Goal: Navigation & Orientation: Find specific page/section

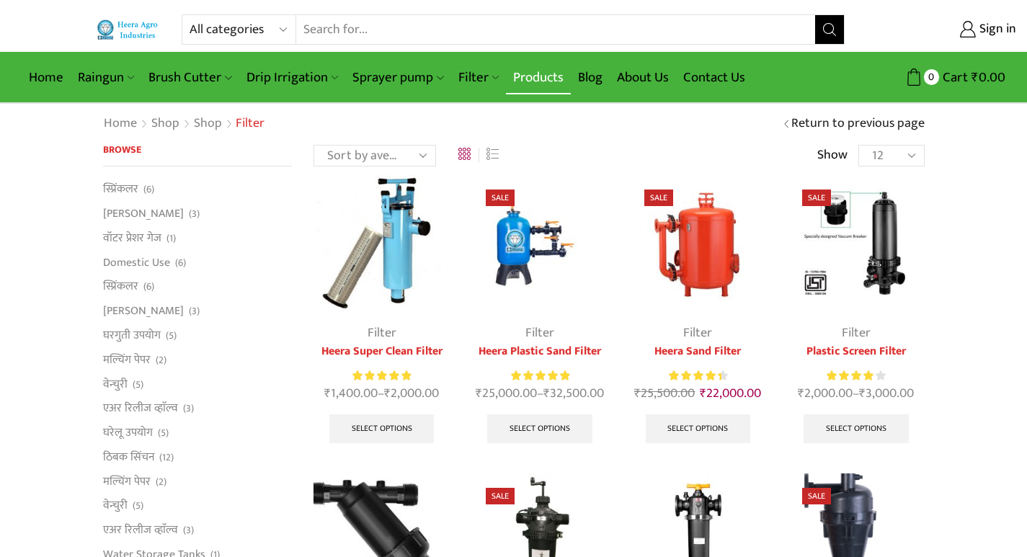
click at [523, 77] on link "Products" at bounding box center [538, 78] width 65 height 34
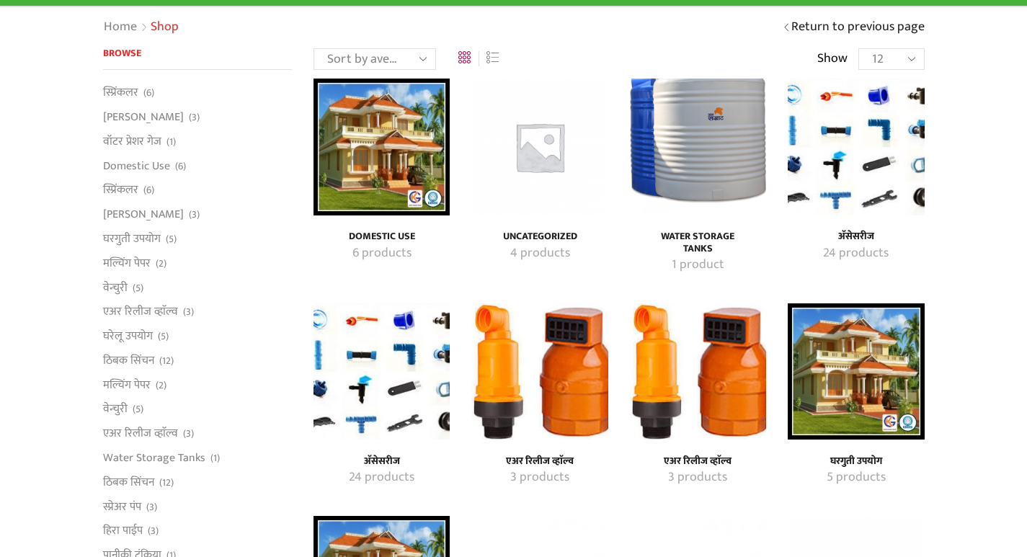
scroll to position [144, 0]
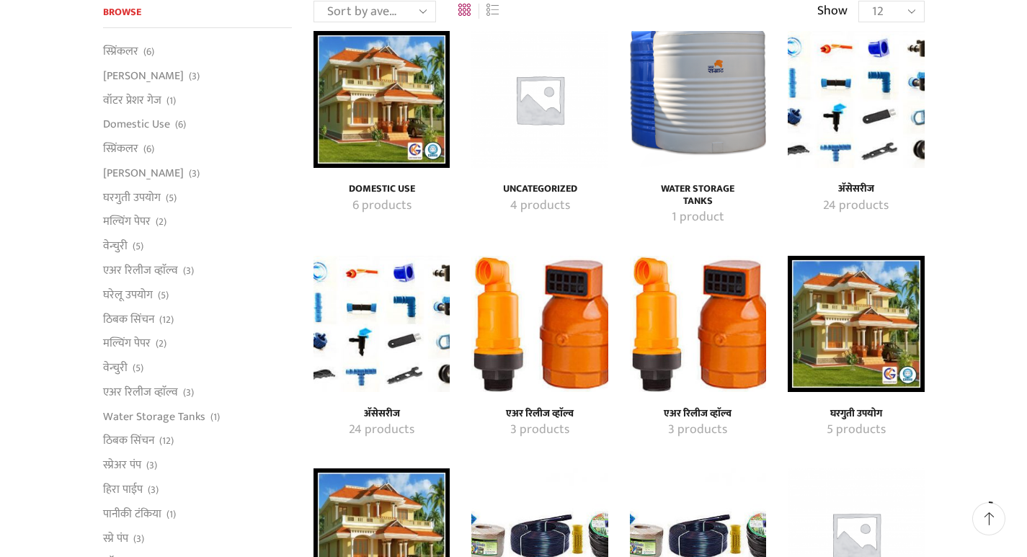
click at [322, 350] on img "Visit product category अ‍ॅसेसरीज" at bounding box center [382, 324] width 136 height 136
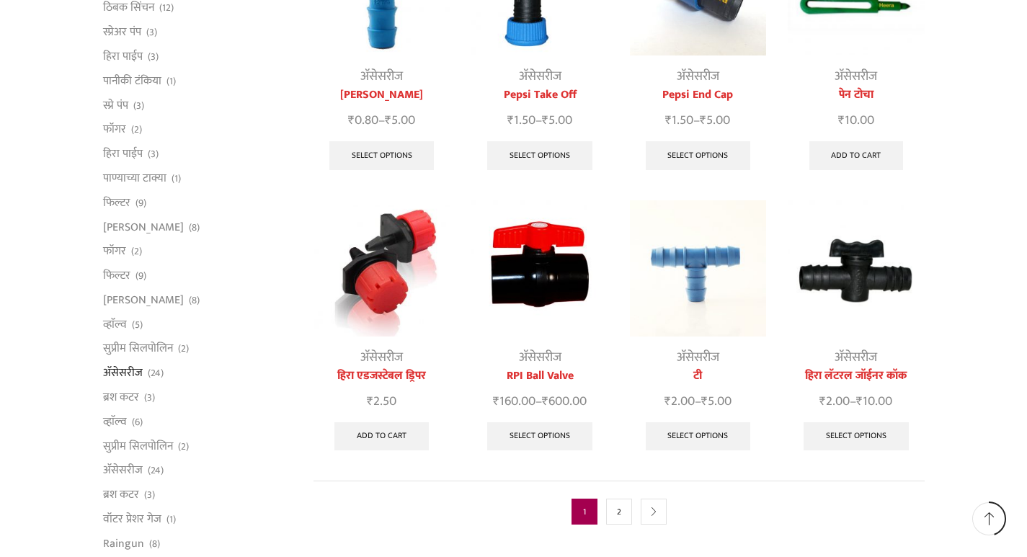
scroll to position [649, 0]
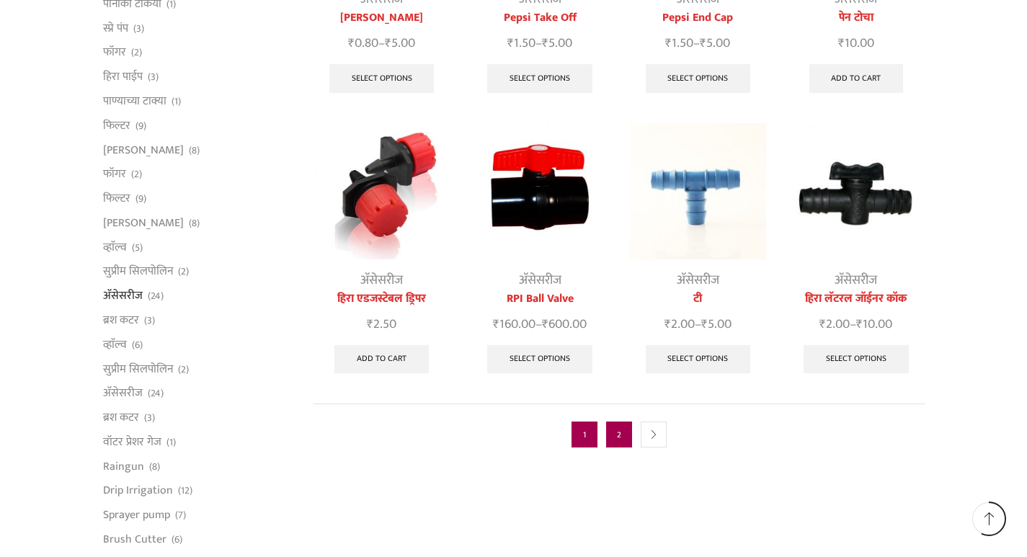
click at [610, 422] on link "2" at bounding box center [619, 435] width 26 height 26
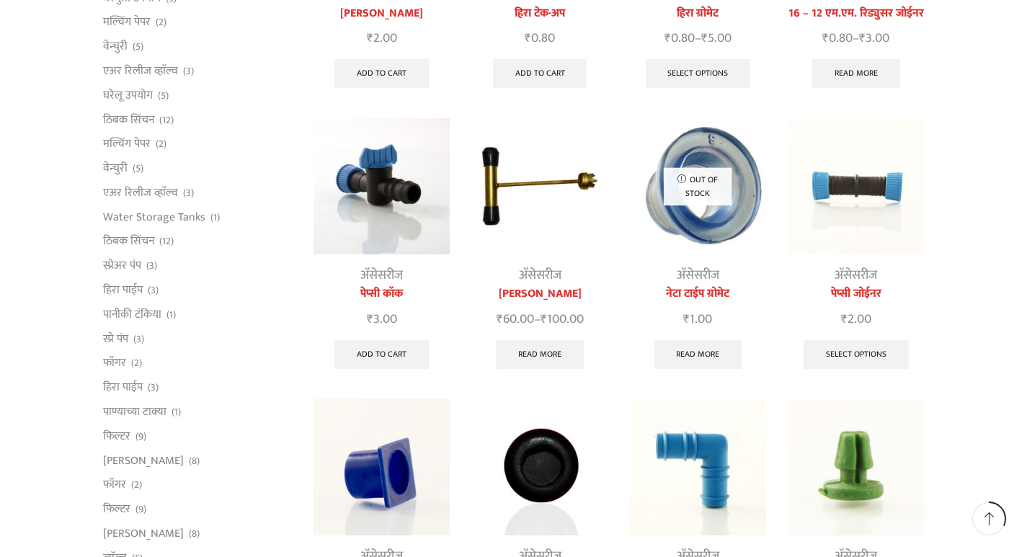
scroll to position [360, 0]
